Goal: Find specific page/section: Find specific page/section

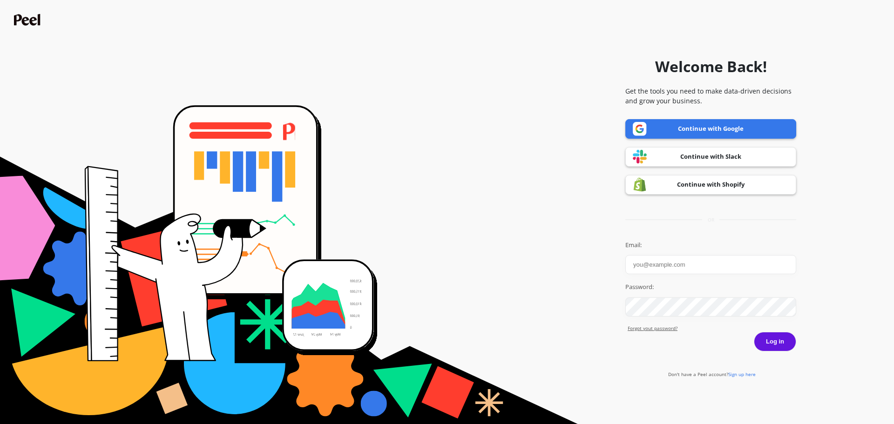
type input "Victor Mendoza"
click at [780, 346] on button "Log in" at bounding box center [775, 342] width 42 height 20
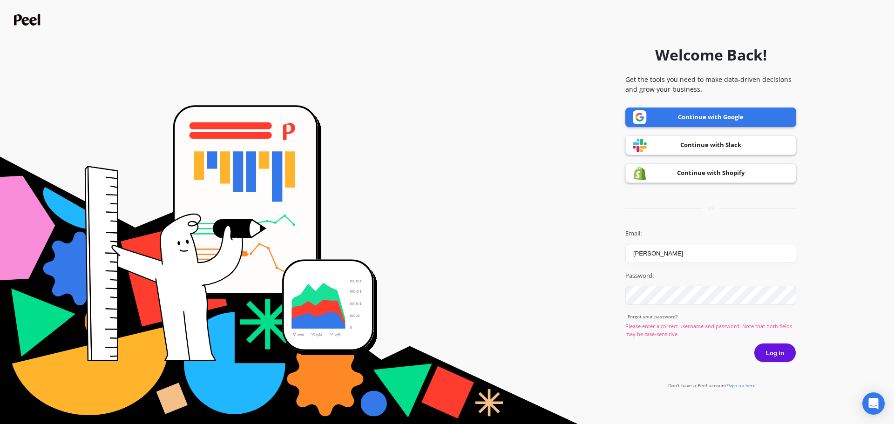
click at [777, 352] on button "Log in" at bounding box center [775, 353] width 42 height 20
click at [681, 254] on input "Victor Mendoza" at bounding box center [711, 253] width 171 height 19
click at [738, 121] on link "Continue with Google" at bounding box center [711, 118] width 171 height 20
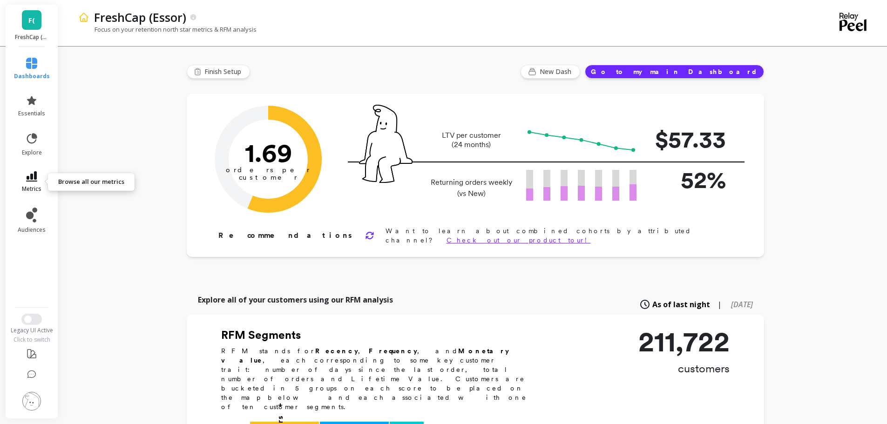
click at [27, 184] on link "metrics" at bounding box center [32, 181] width 36 height 21
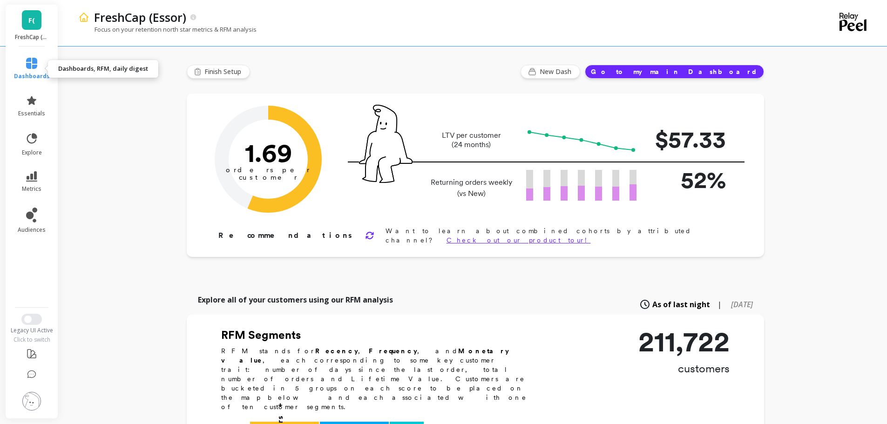
click at [29, 68] on icon at bounding box center [31, 63] width 11 height 11
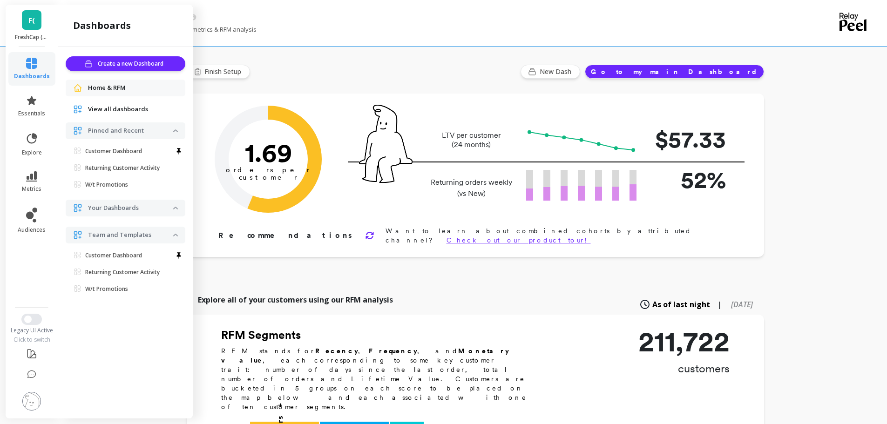
click at [119, 107] on span "View all dashboards" at bounding box center [118, 109] width 60 height 9
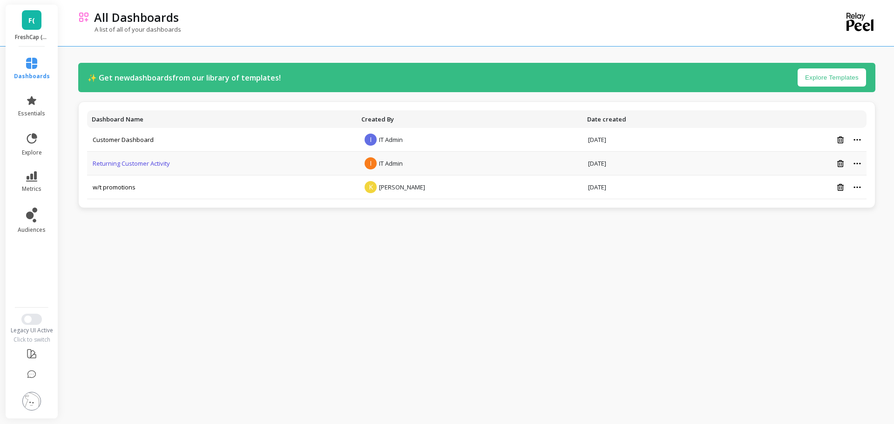
click at [141, 162] on link "Returning Customer Activity" at bounding box center [131, 163] width 77 height 8
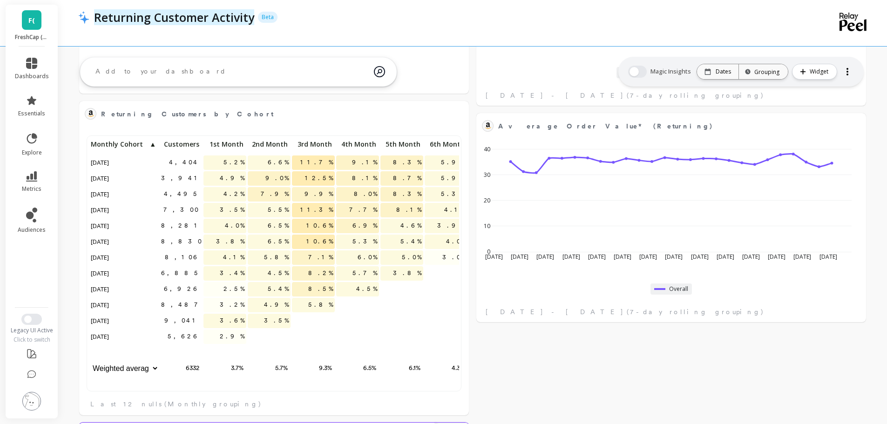
scroll to position [249, 356]
